Goal: Information Seeking & Learning: Learn about a topic

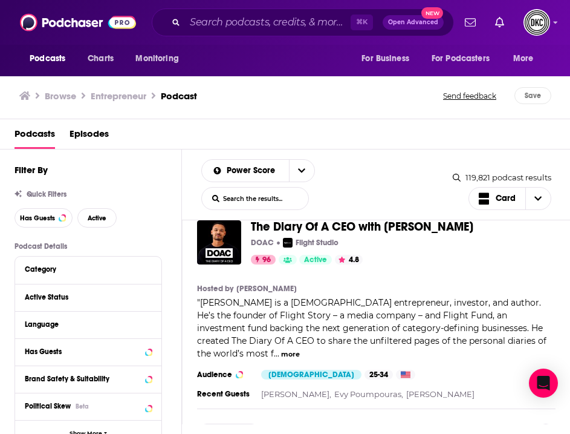
scroll to position [28, 0]
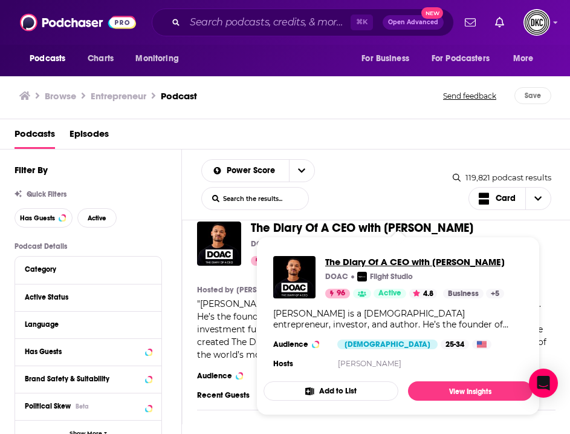
click at [356, 262] on span "The Diary Of A CEO with Steven Bartlett" at bounding box center [415, 261] width 180 height 11
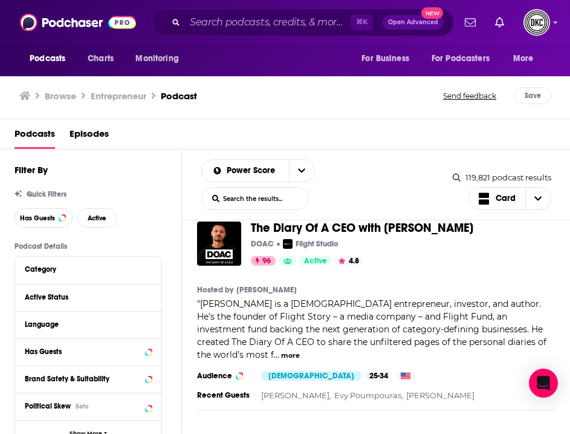
click at [330, 139] on div "Podcasts Episodes" at bounding box center [288, 136] width 547 height 25
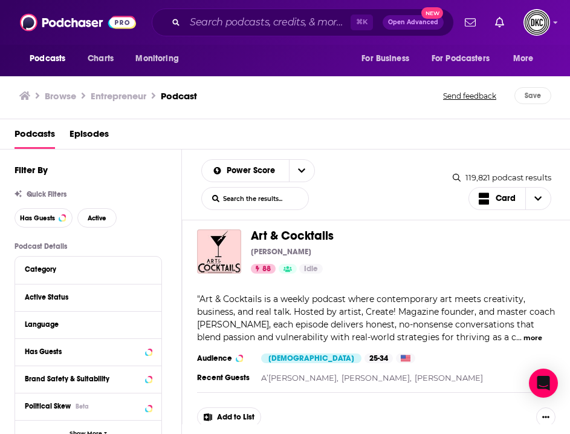
scroll to position [1323, 0]
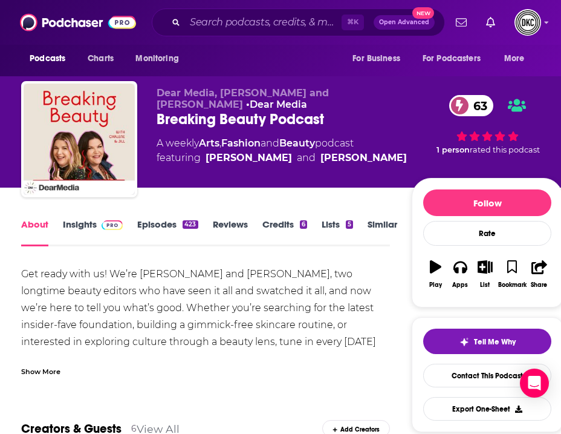
click at [81, 218] on link "Insights" at bounding box center [93, 232] width 60 height 28
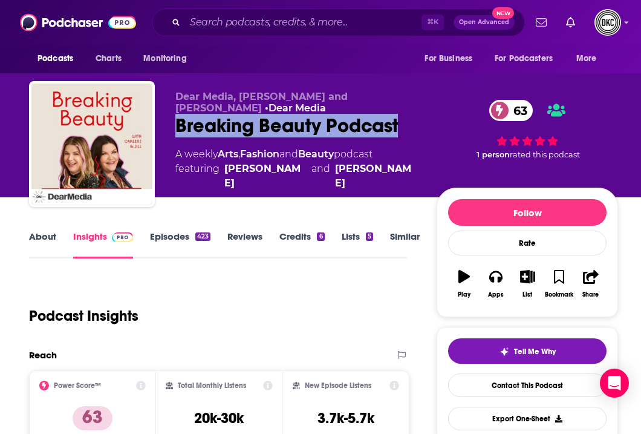
drag, startPoint x: 408, startPoint y: 128, endPoint x: 166, endPoint y: 128, distance: 241.9
click at [166, 128] on div "Dear Media, Jill Dunn and Carlene Higgins • Dear Media Breaking Beauty Podcast …" at bounding box center [323, 146] width 589 height 131
copy h2 "Breaking Beauty Podcast"
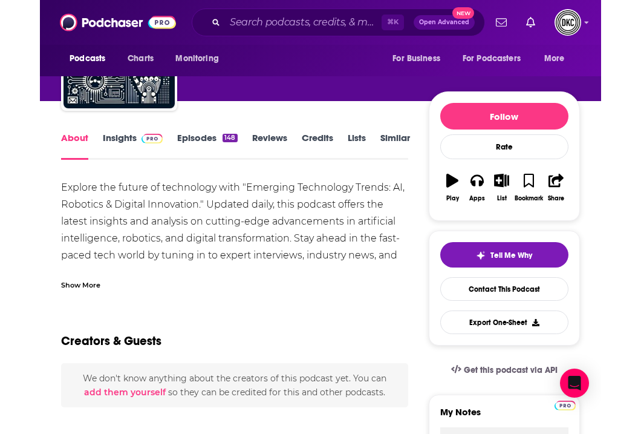
scroll to position [87, 0]
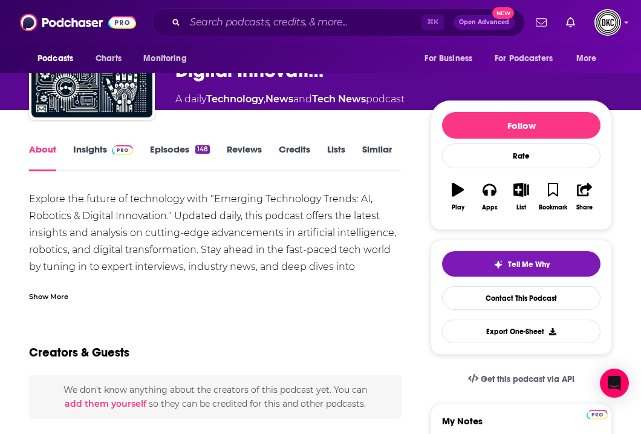
click at [85, 151] on link "Insights" at bounding box center [103, 157] width 60 height 28
